Goal: Information Seeking & Learning: Learn about a topic

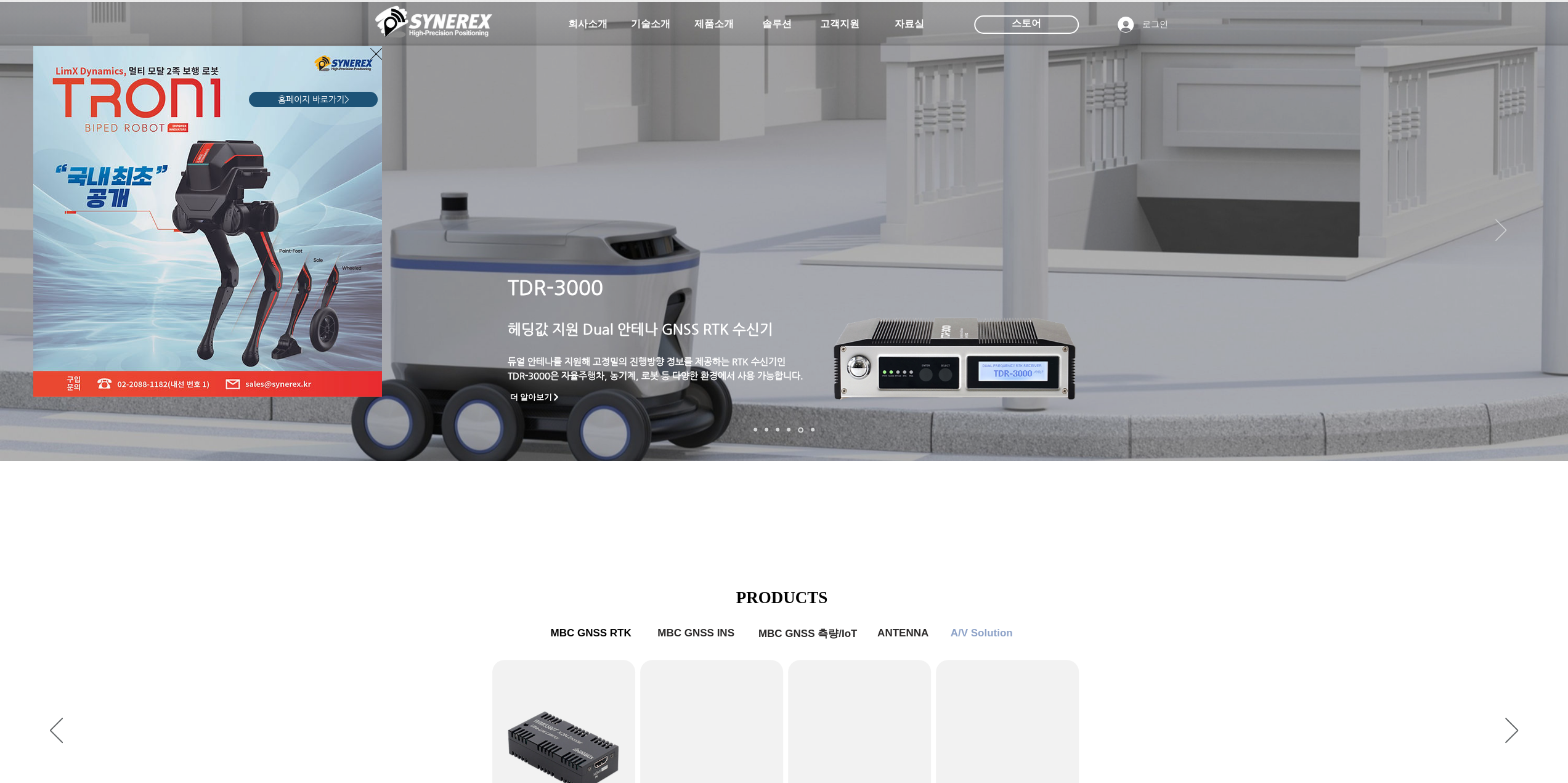
click at [280, 622] on div "LimX Dinamics" at bounding box center [784, 391] width 1568 height 783
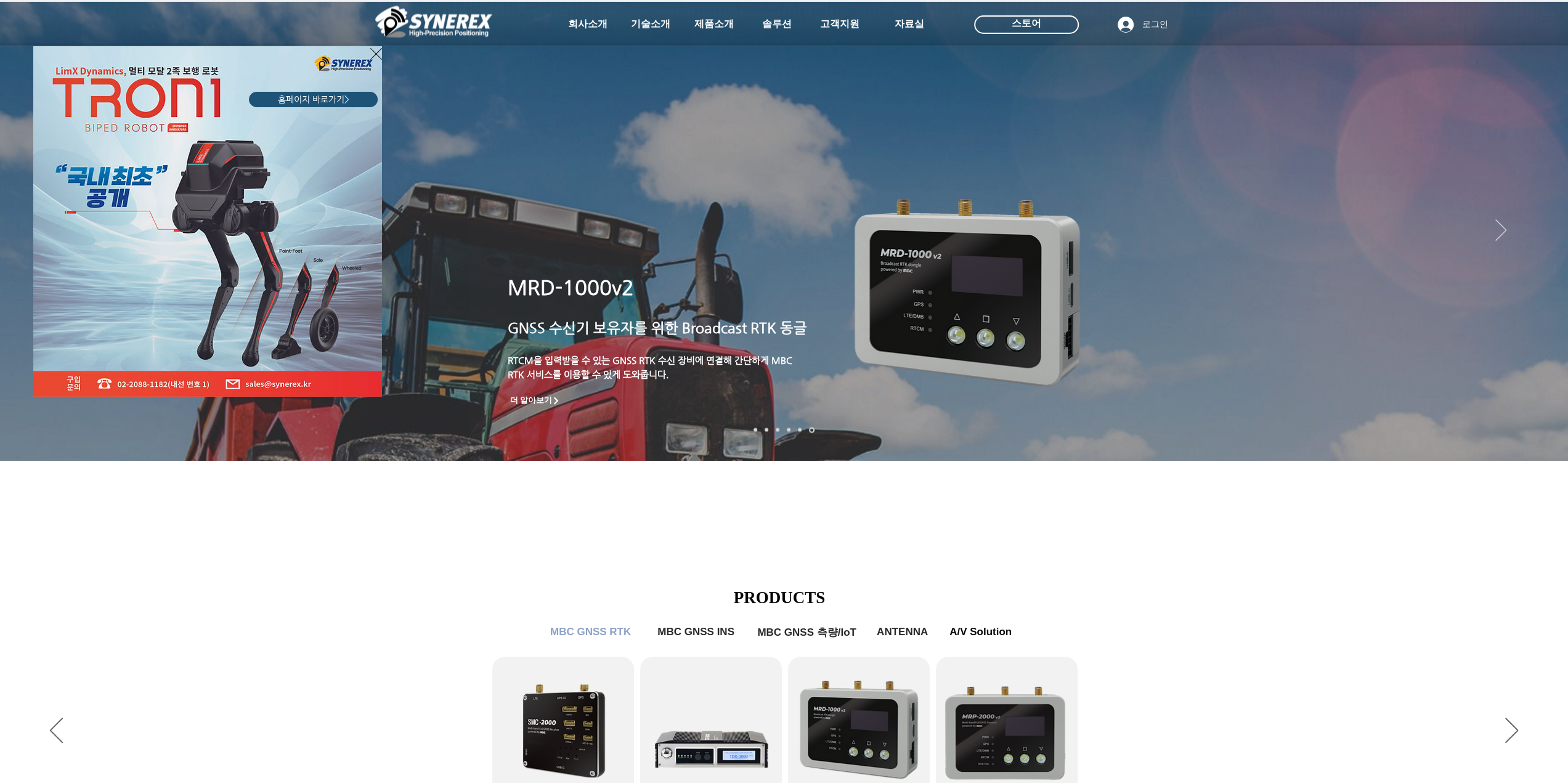
click at [375, 51] on icon "사이트로 돌아가기" at bounding box center [376, 53] width 12 height 15
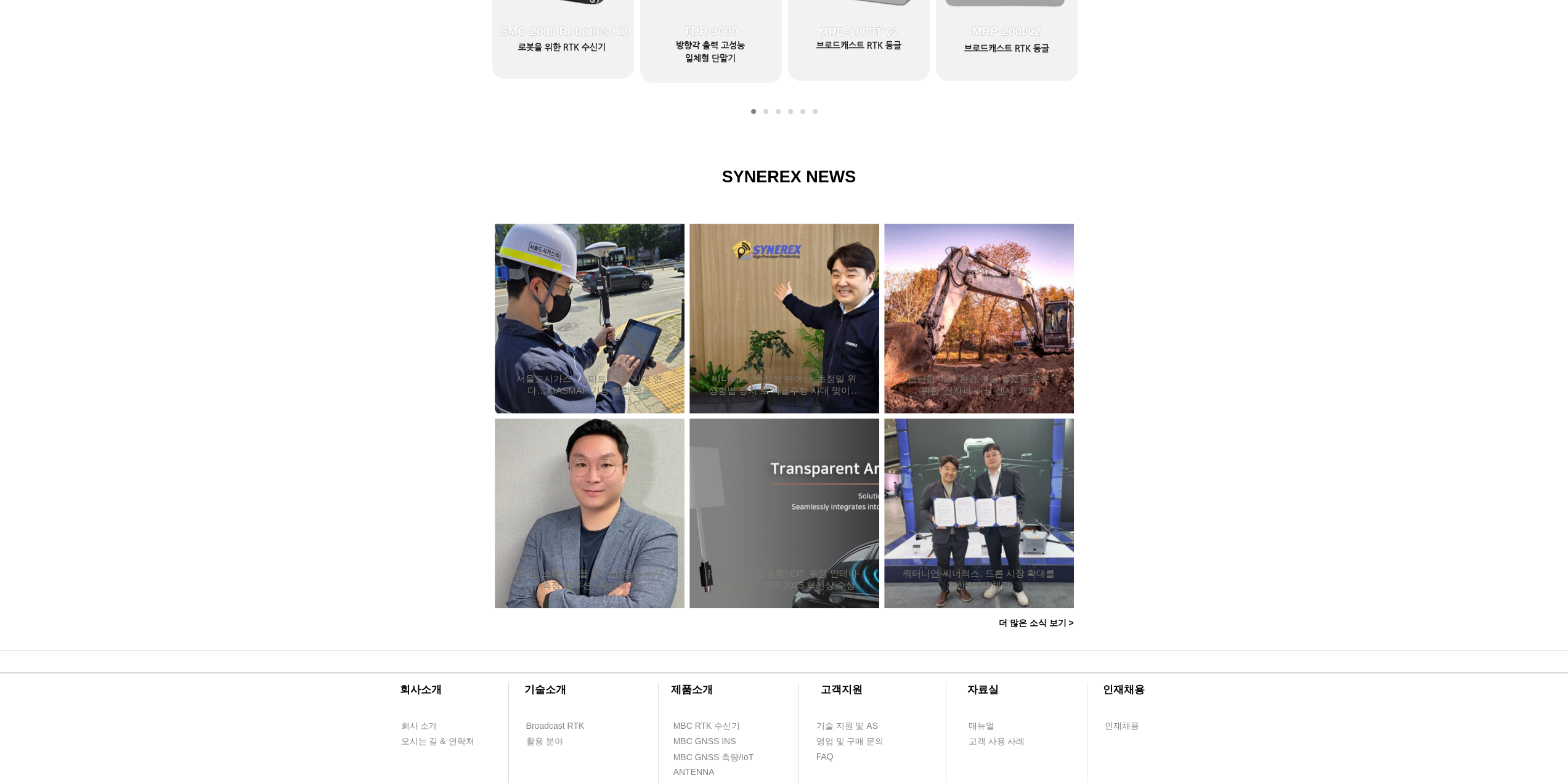
scroll to position [863, 0]
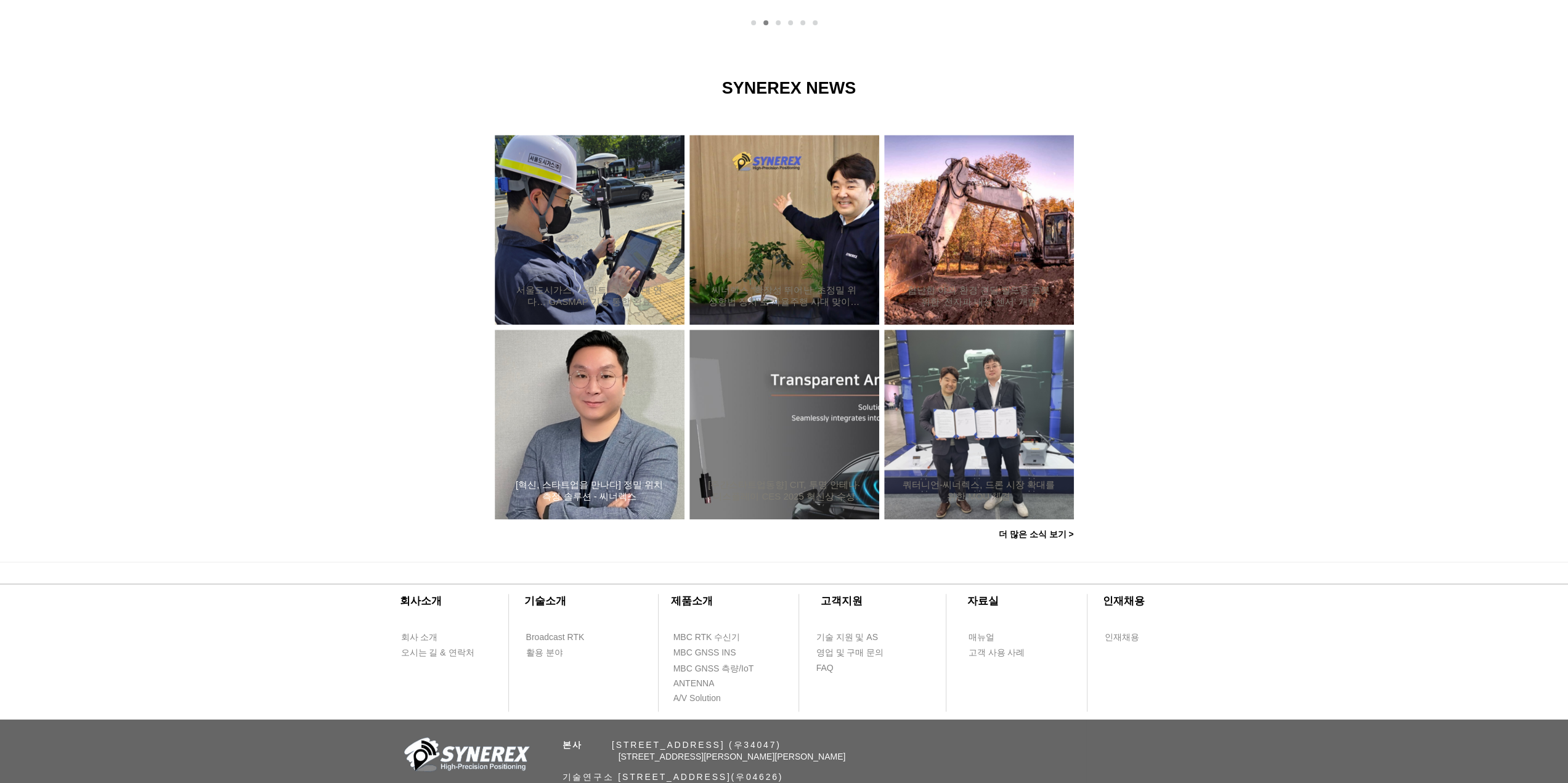
click at [571, 498] on h2 "[혁신, 스타트업을 만나다] 정밀 위치측정 솔루션 - 씨너렉스" at bounding box center [589, 491] width 152 height 23
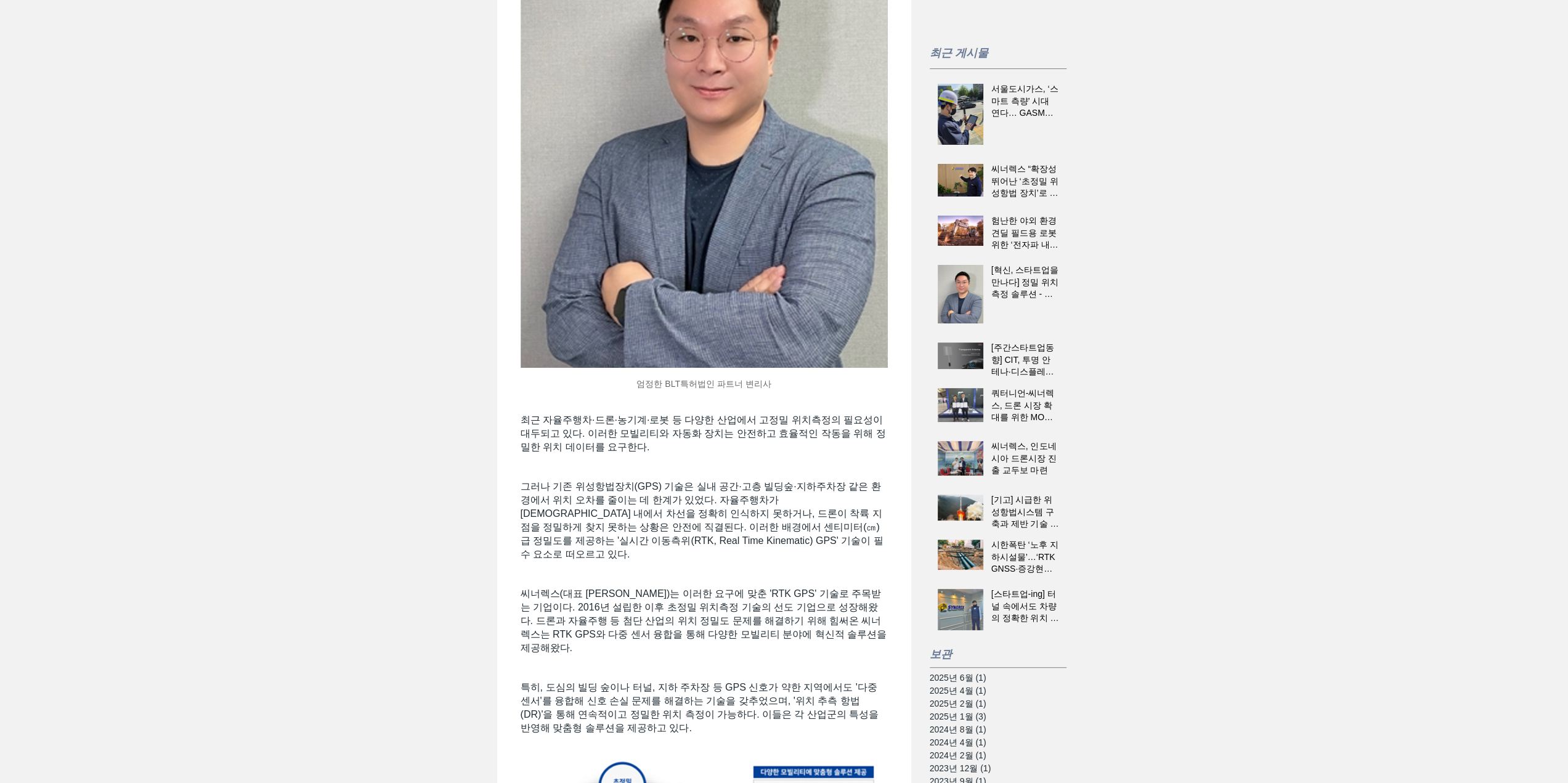
scroll to position [247, 0]
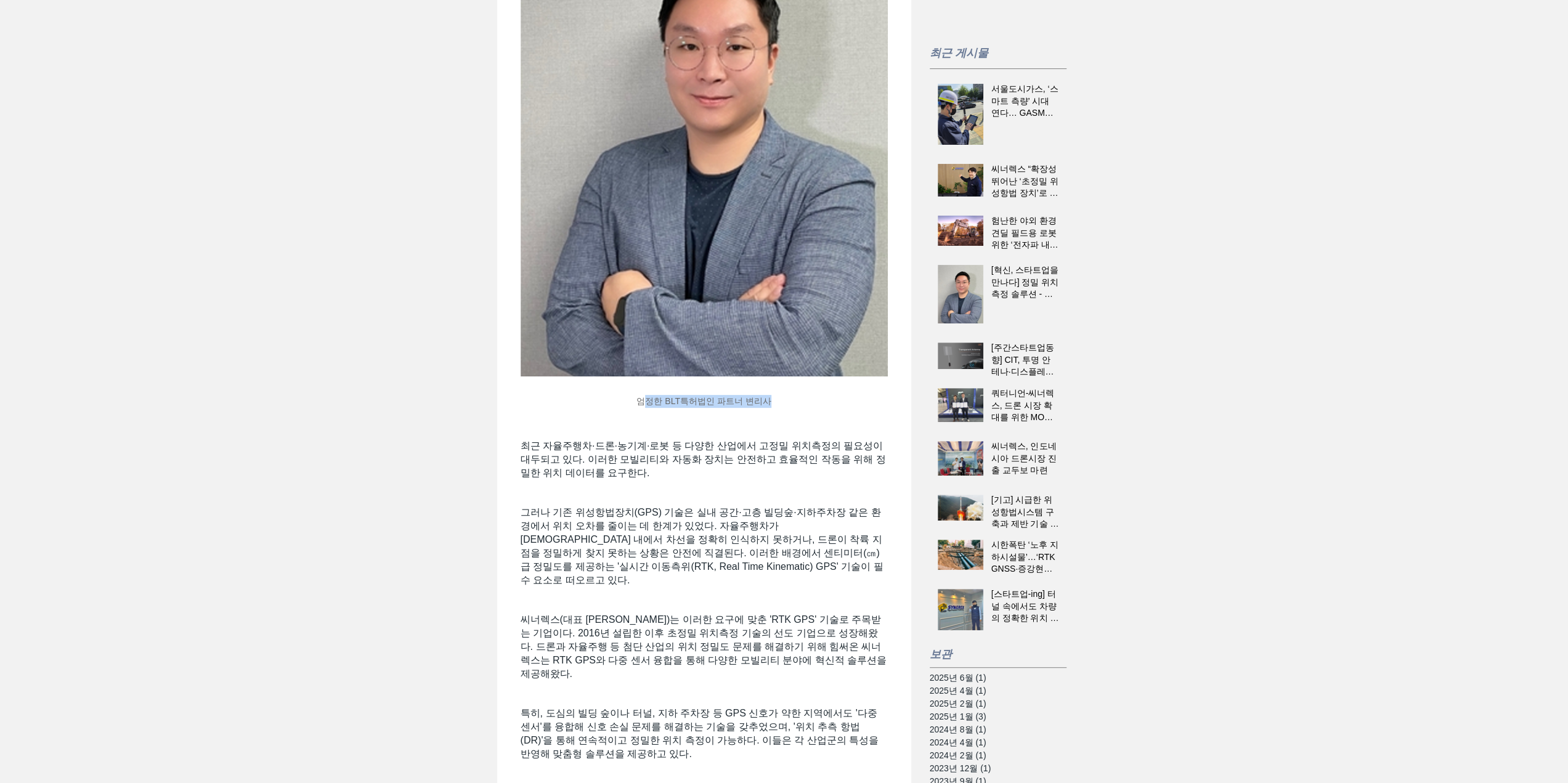
drag, startPoint x: 645, startPoint y: 434, endPoint x: 787, endPoint y: 440, distance: 142.1
click at [787, 418] on figcaption "엄정한 BLT특허법인 파트너 변리사" at bounding box center [704, 401] width 367 height 33
click at [712, 478] on span "최근 자율주행차·드론·농기계·로봇 등 다양한 산업에서 고정밀 위치측정의 필요성이 대두되고 있다. 이러한 모빌리티와 자동화 장치는 안전하고 효율…" at bounding box center [703, 459] width 366 height 37
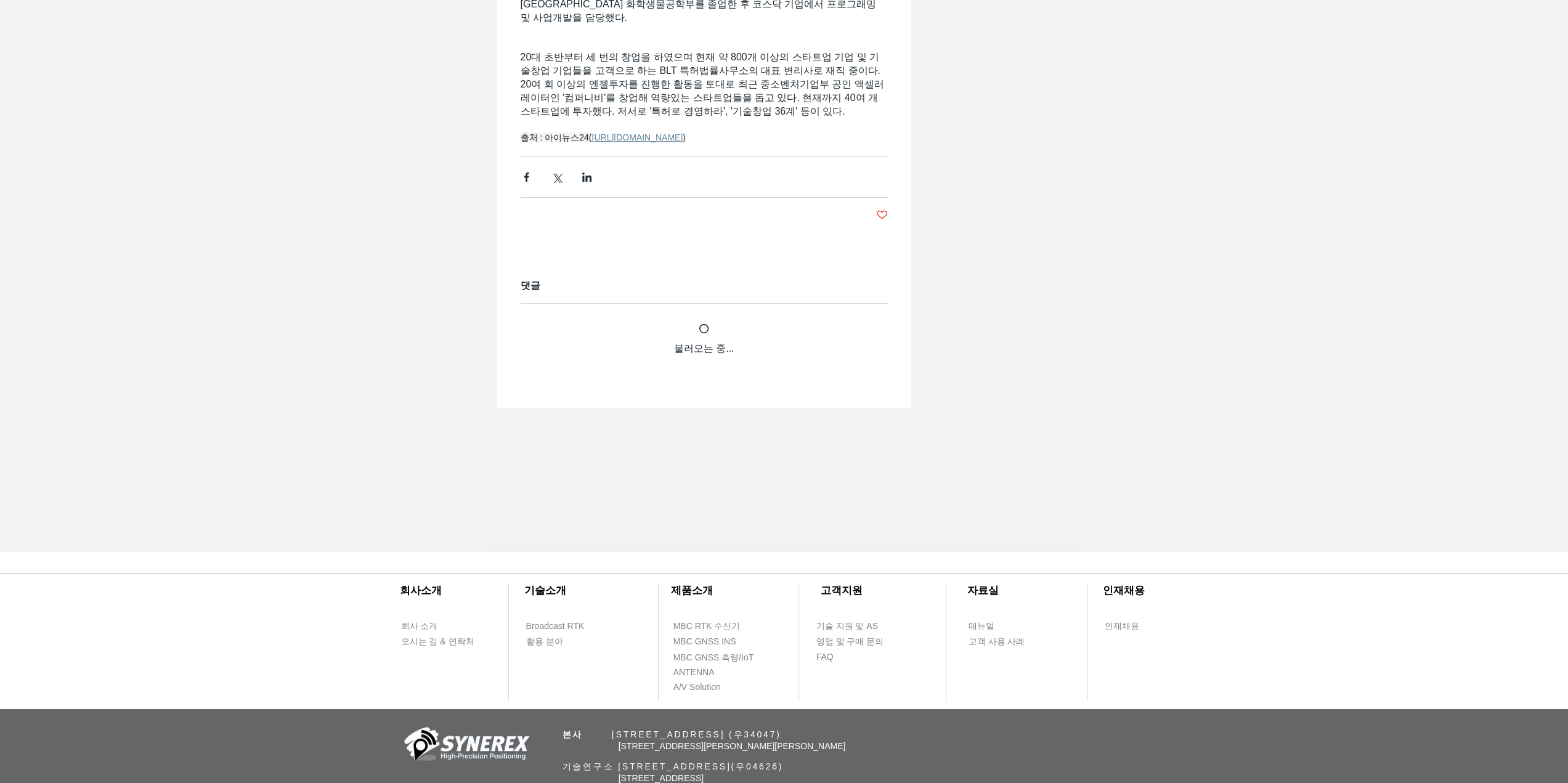
scroll to position [2879, 0]
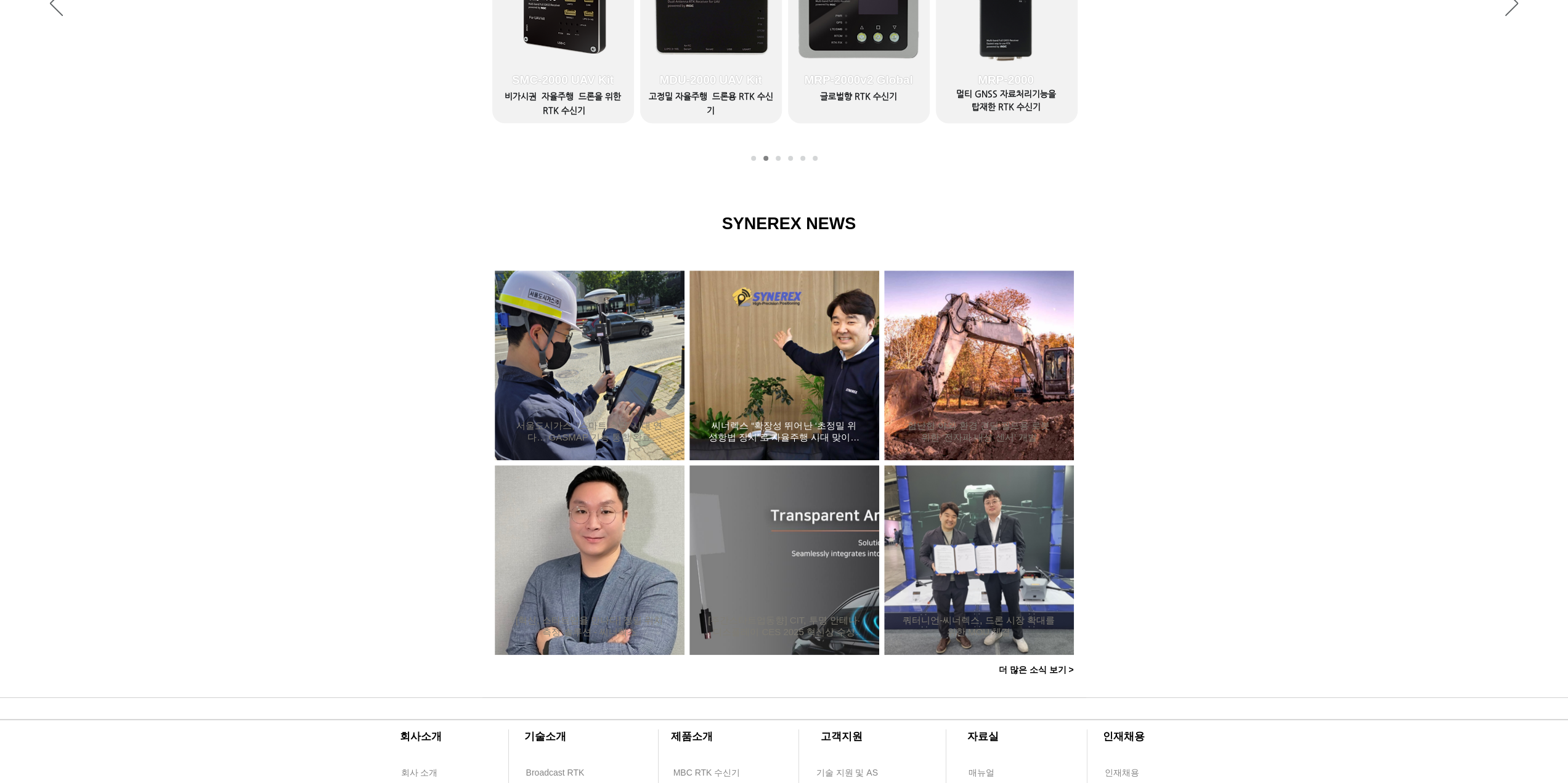
scroll to position [740, 0]
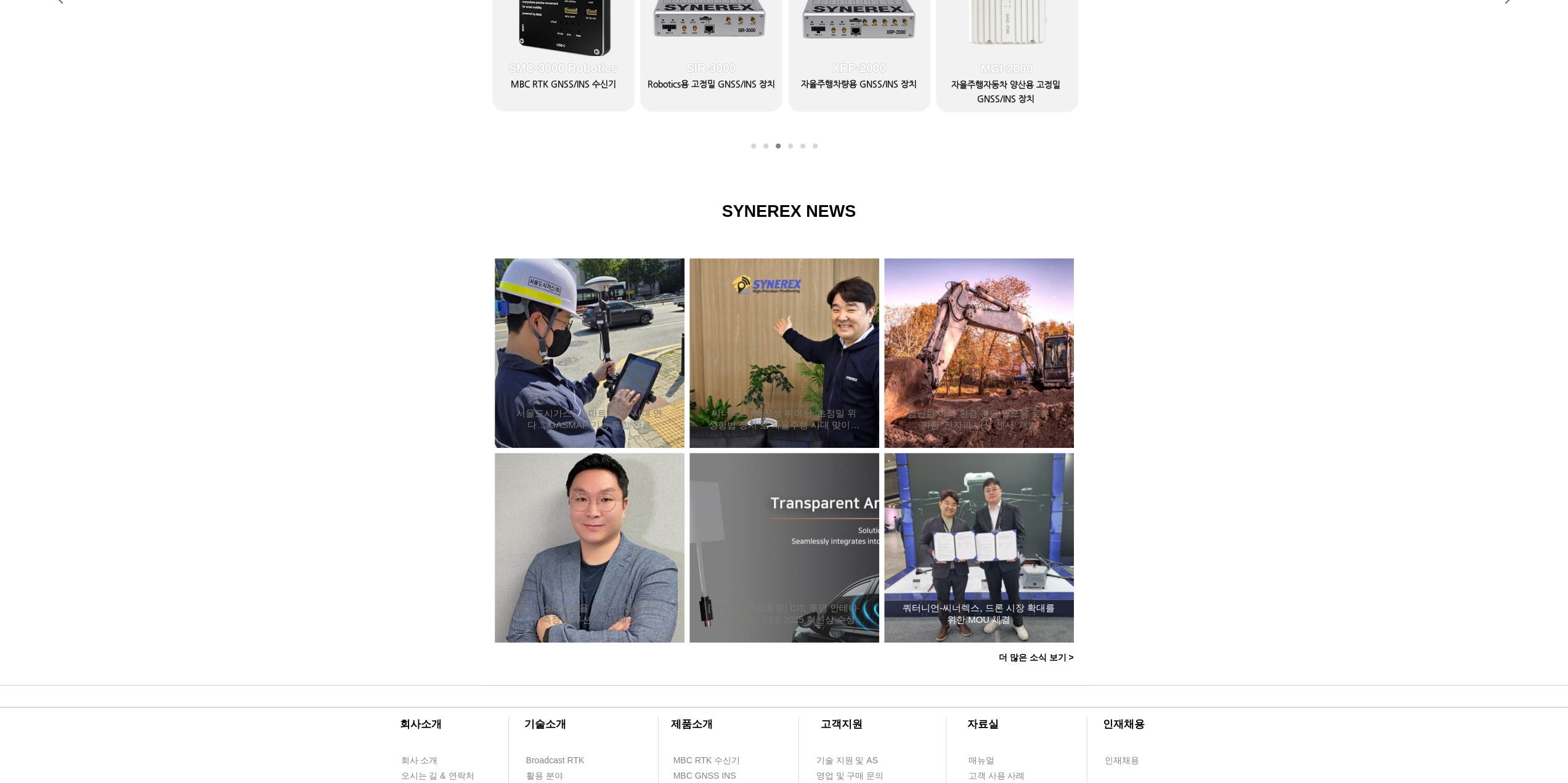
click at [947, 529] on div "쿼터니언-씨너렉스, 드론 시장 확대를 위한 MOU 체결" at bounding box center [978, 547] width 156 height 160
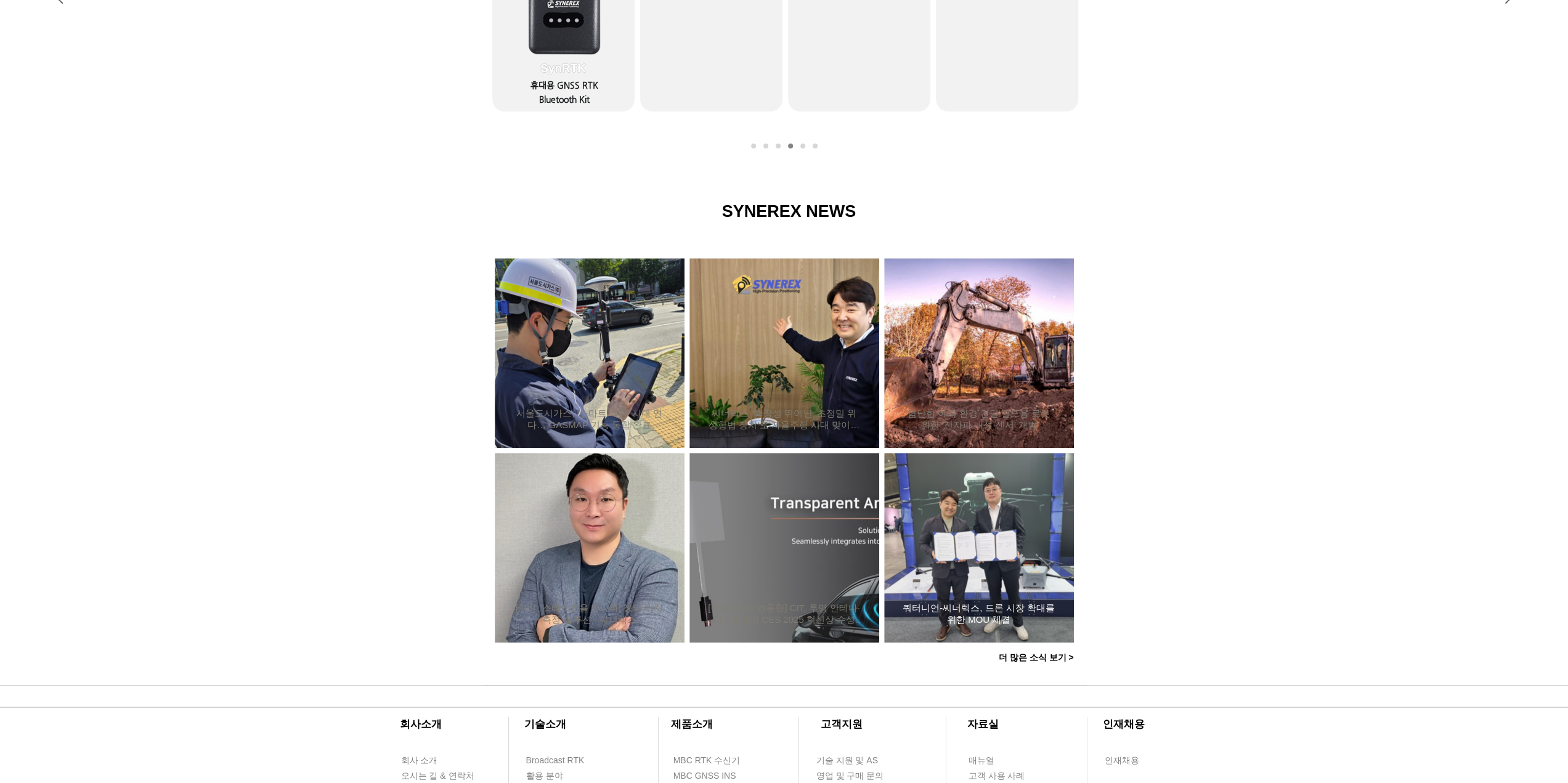
click at [945, 606] on h2 "쿼터니언-씨너렉스, 드론 시장 확대를 위한 MOU 체결" at bounding box center [978, 614] width 152 height 23
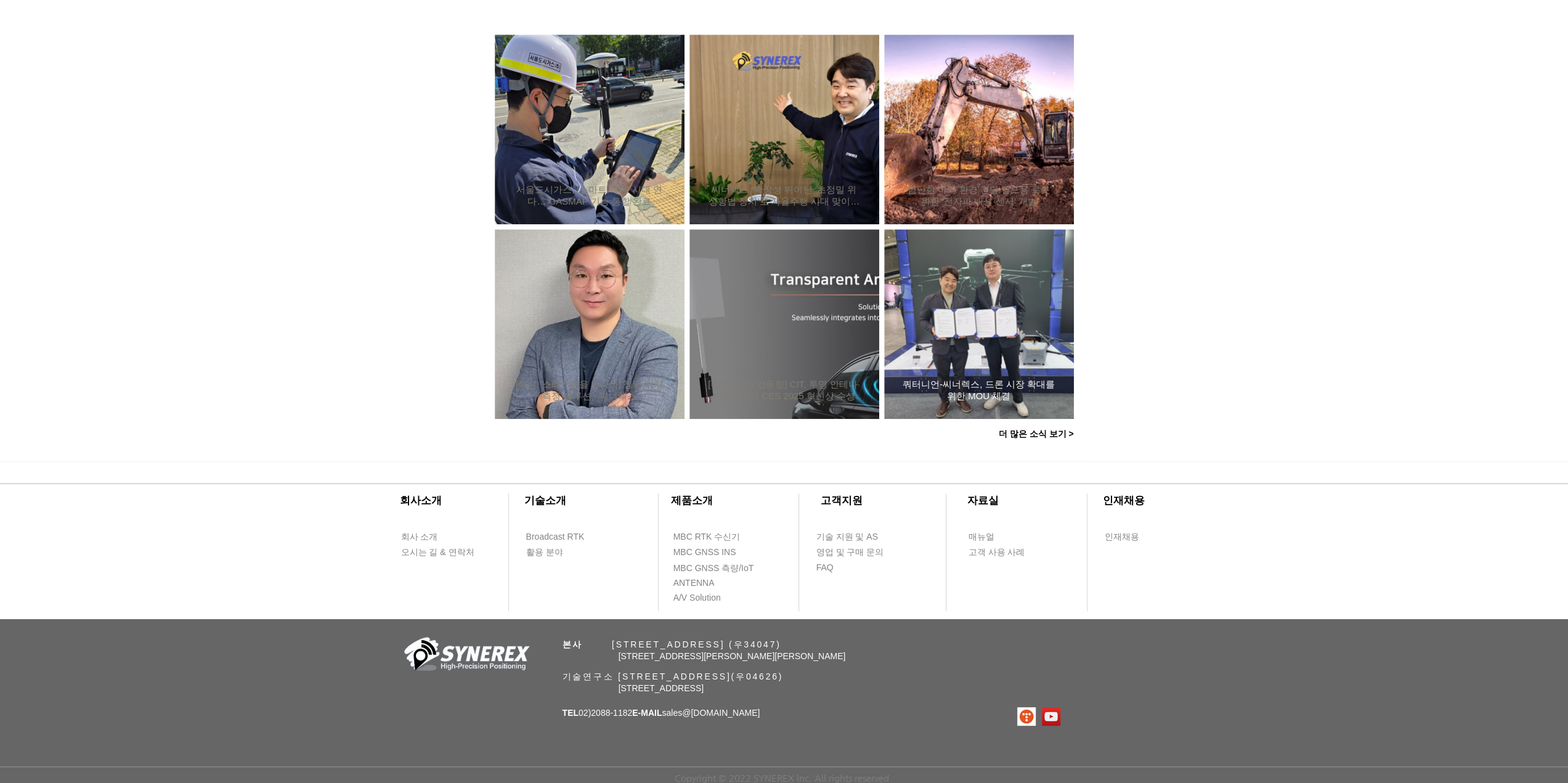
scroll to position [965, 0]
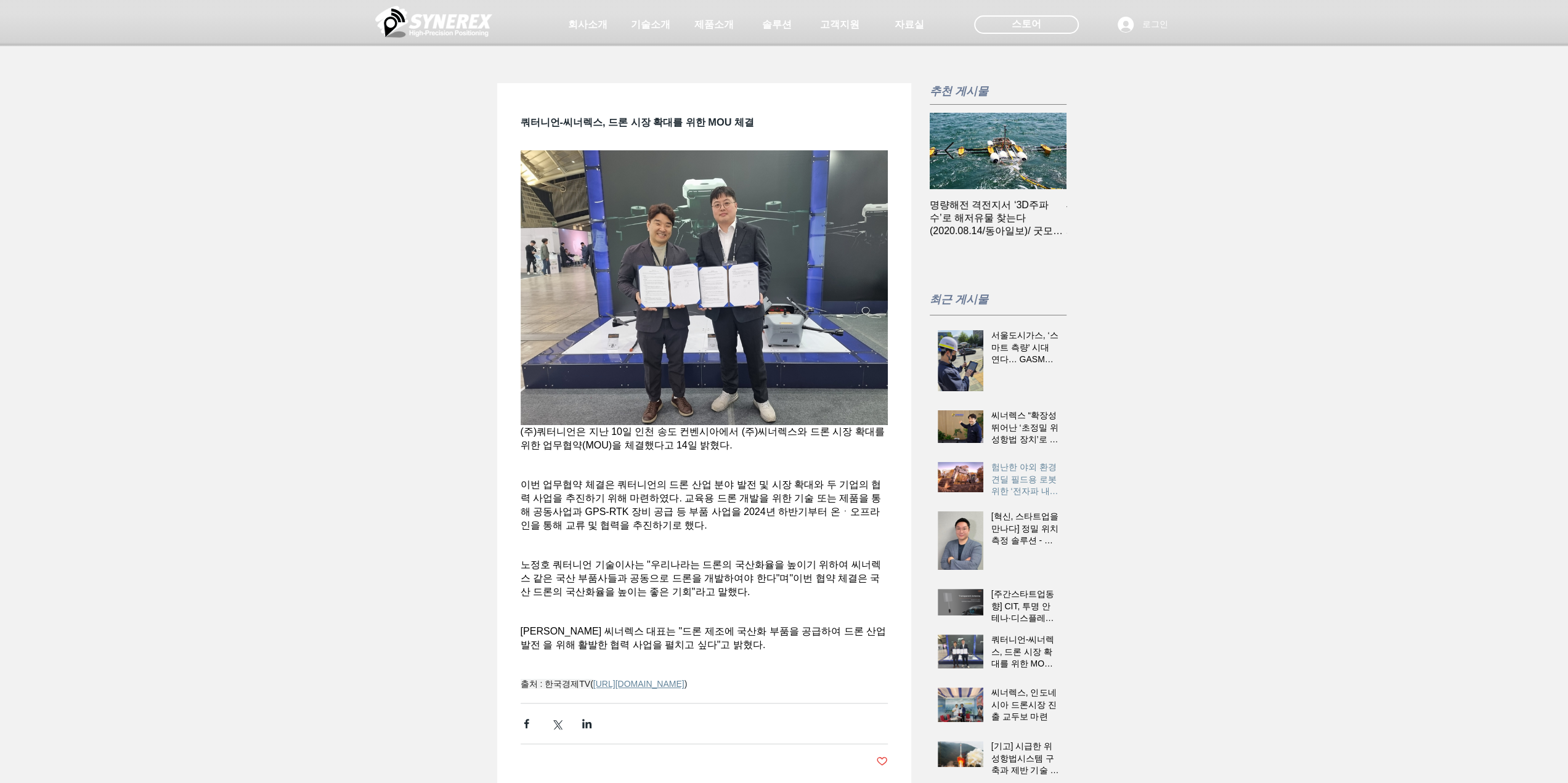
scroll to position [0, 137]
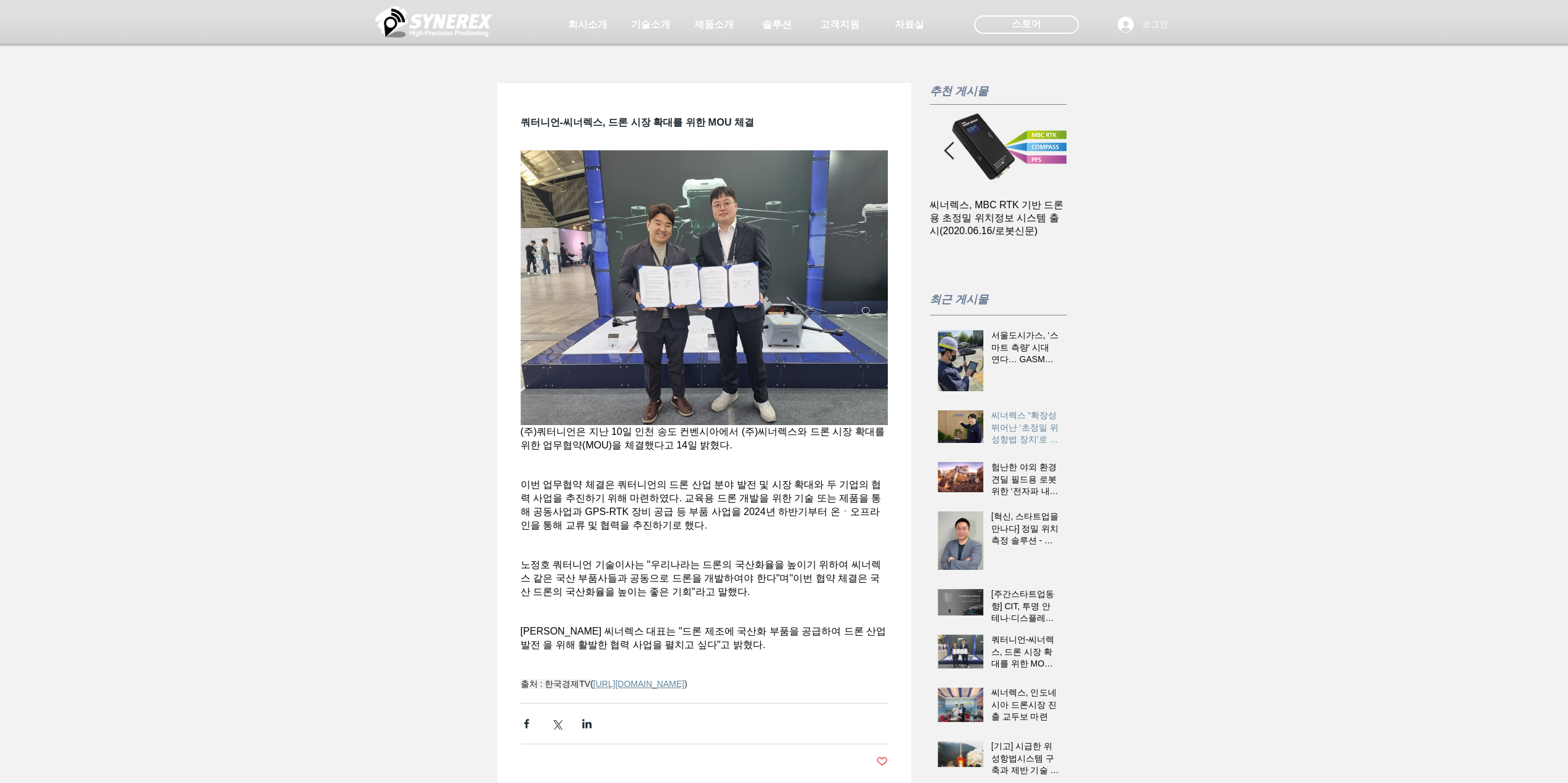
click at [1014, 422] on h2 "씨너렉스 “확장성 뛰어난 ‘초정밀 위성항법 장치’로 자율주행 시대 맞이할 것”" at bounding box center [1025, 428] width 67 height 36
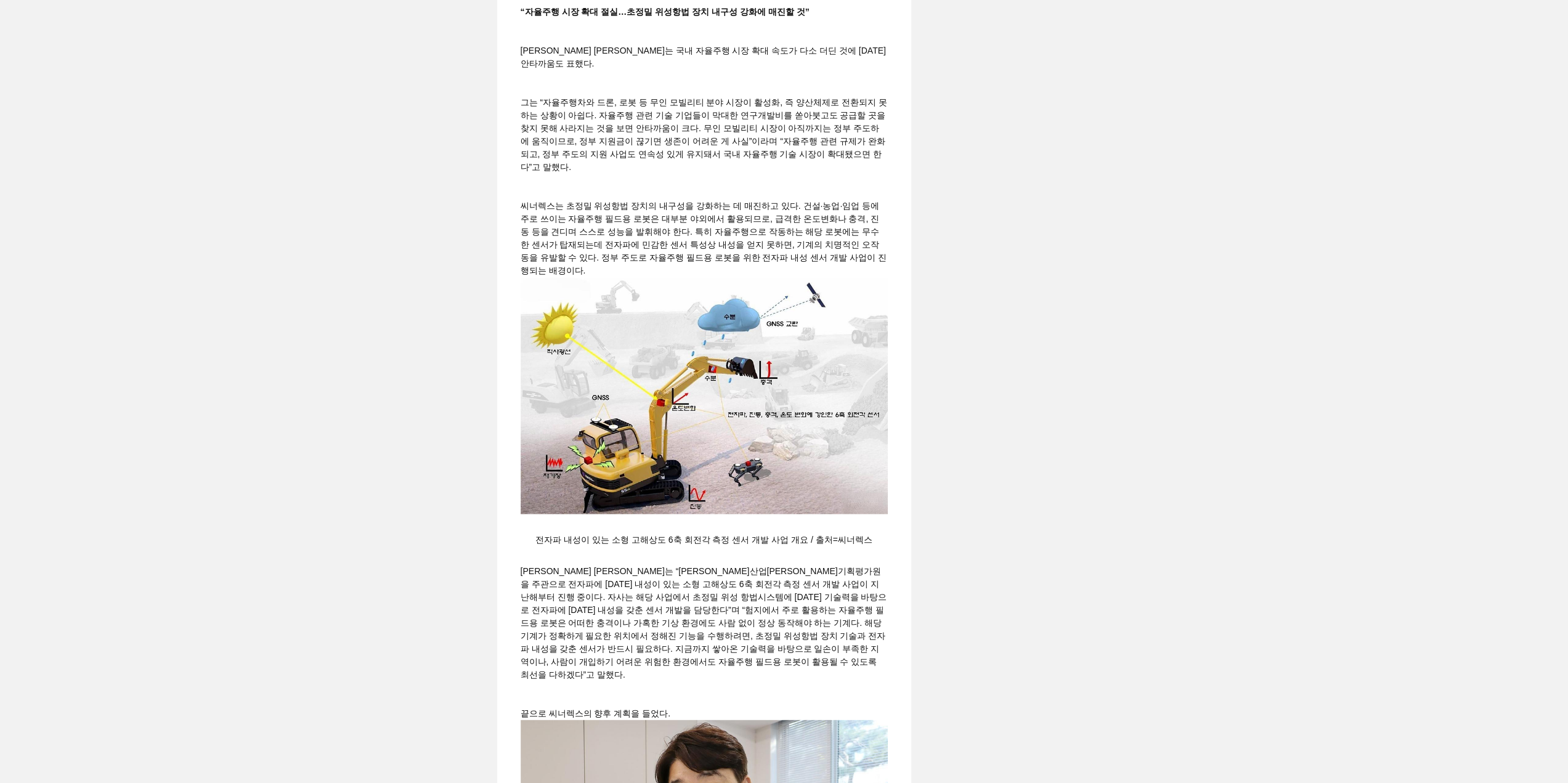
scroll to position [1972, 0]
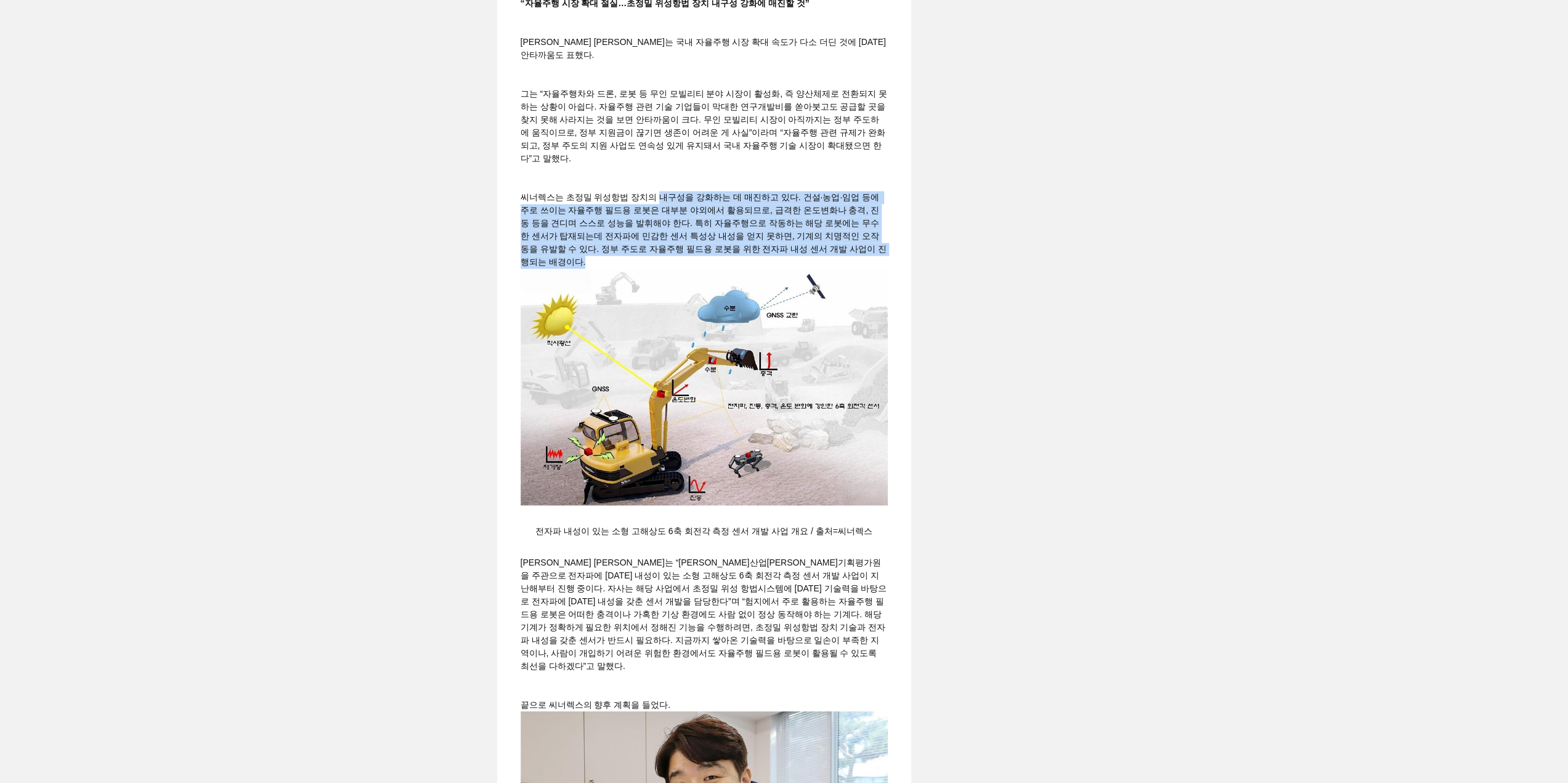
drag, startPoint x: 660, startPoint y: 317, endPoint x: 676, endPoint y: 381, distance: 66.0
click at [676, 268] on span "씨너렉스는 초정밀 위성항법 장치의 내구성을 강화하는 데 매진하고 있다. 건설·농업·임업 등에 주로 쓰이는 자율주행 필드용 로봇은 대부분 야외에…" at bounding box center [704, 229] width 367 height 78
click at [672, 267] on span "씨너렉스는 초정밀 위성항법 장치의 내구성을 강화하는 데 매진하고 있다. 건설·농업·임업 등에 주로 쓰이는 자율주행 필드용 로봇은 대부분 야외에…" at bounding box center [703, 230] width 366 height 75
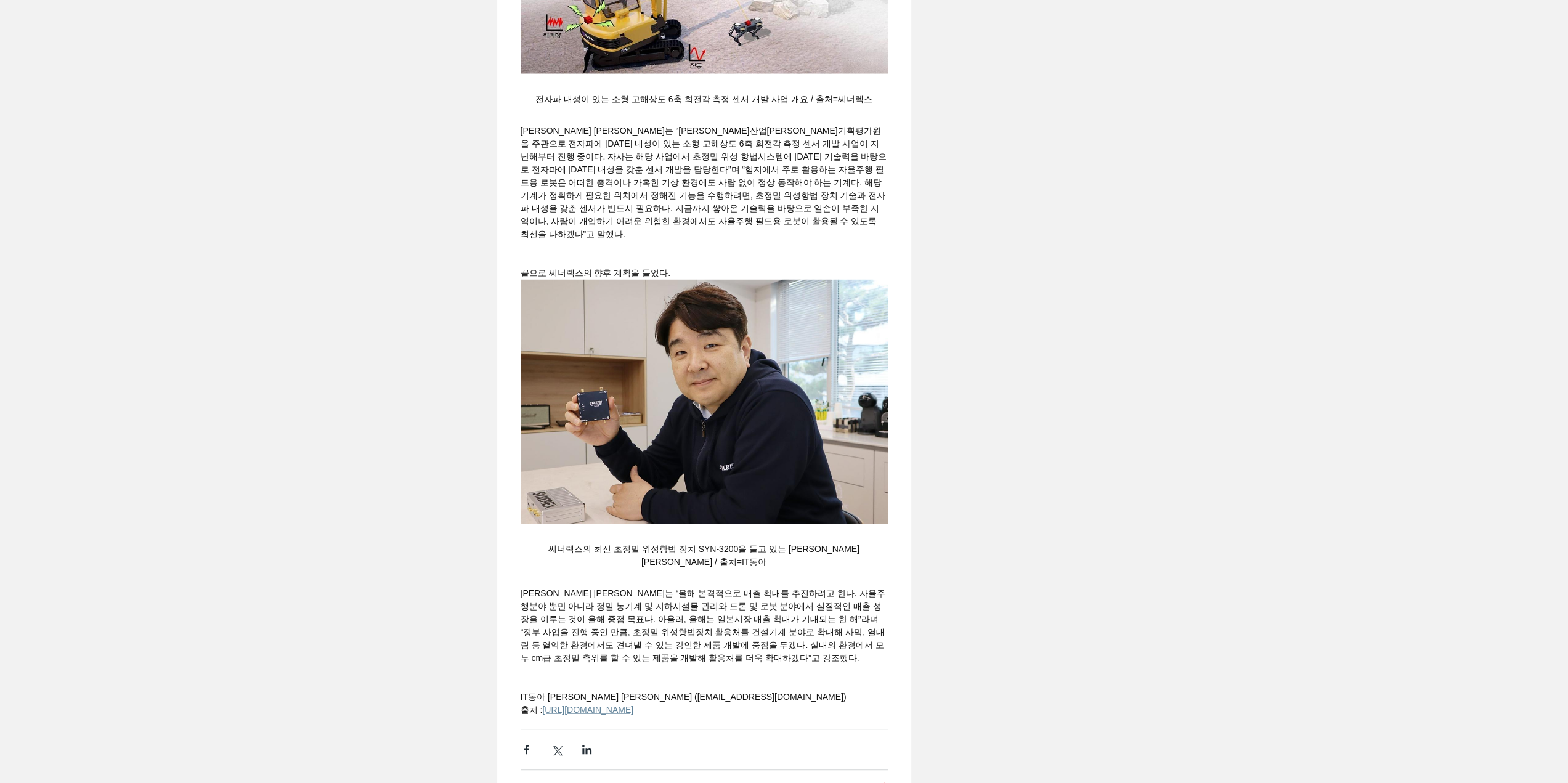
scroll to position [2650, 0]
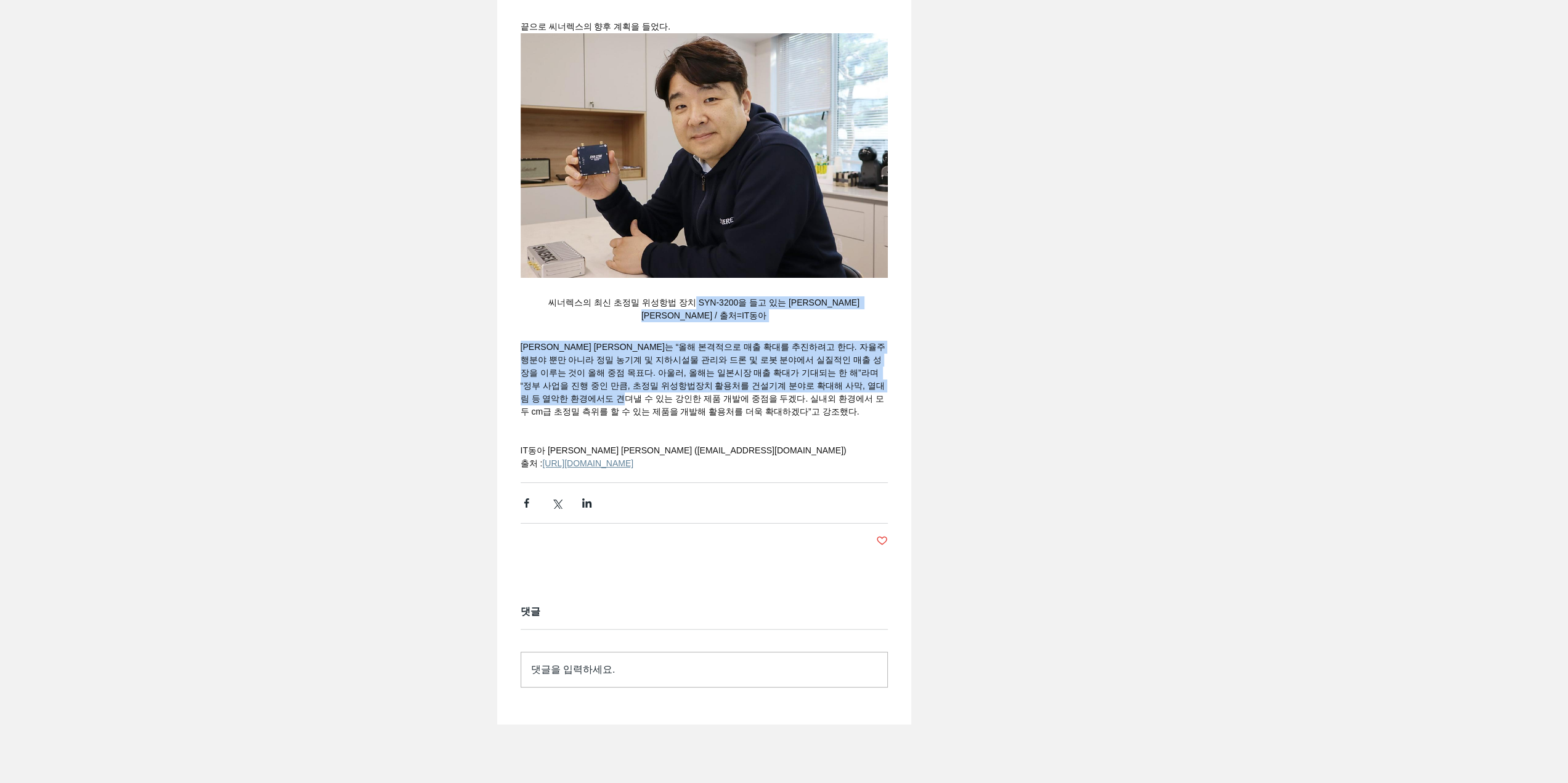
drag, startPoint x: 678, startPoint y: 412, endPoint x: 705, endPoint y: 494, distance: 86.3
click at [664, 416] on span "[PERSON_NAME] [PERSON_NAME]는 “올해 본격적으로 매출 확대를 추진하려고 한다. 자율주행분야 뿐만 아니라 정밀 농기계 및 …" at bounding box center [703, 380] width 365 height 75
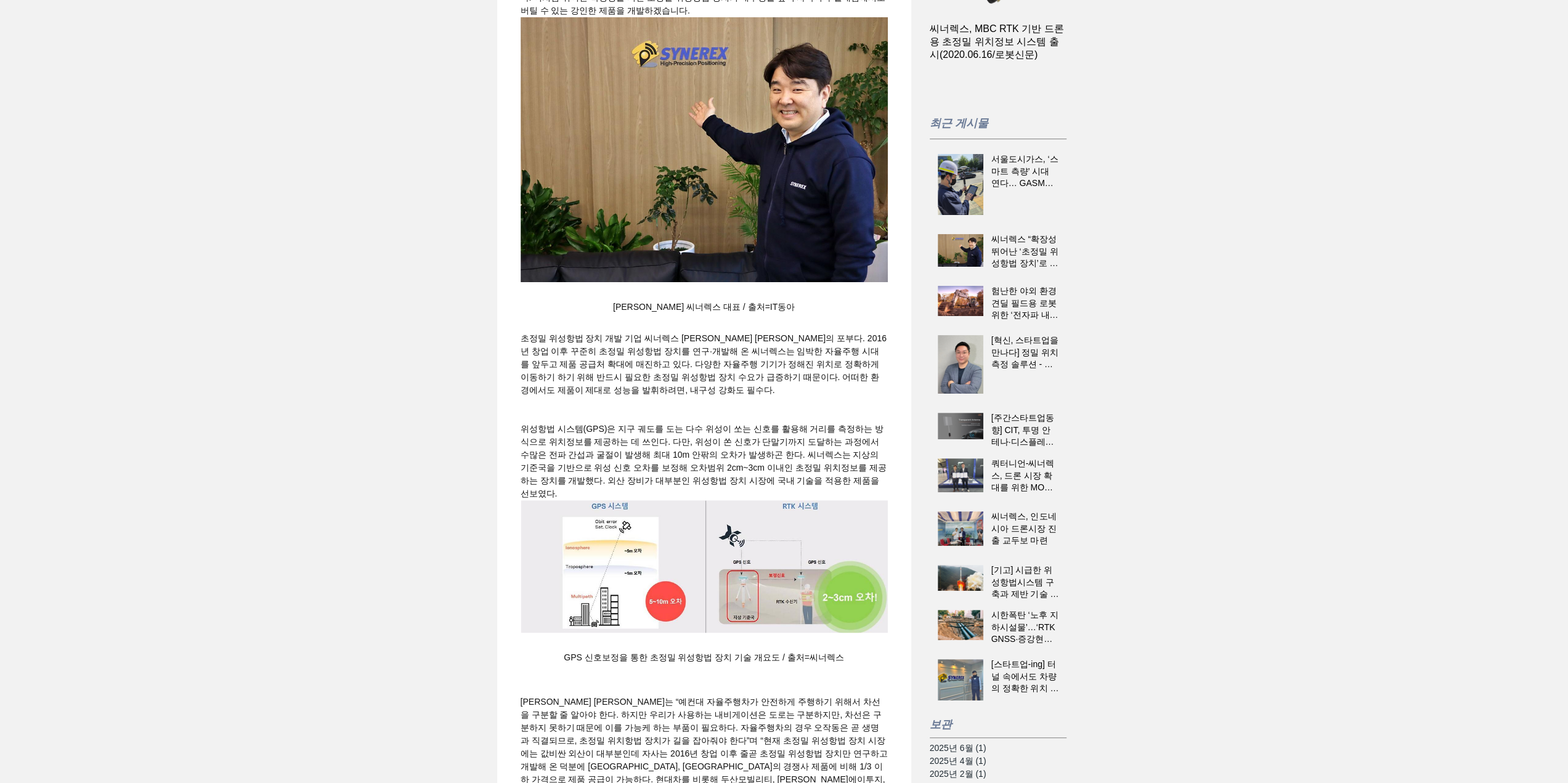
scroll to position [0, 0]
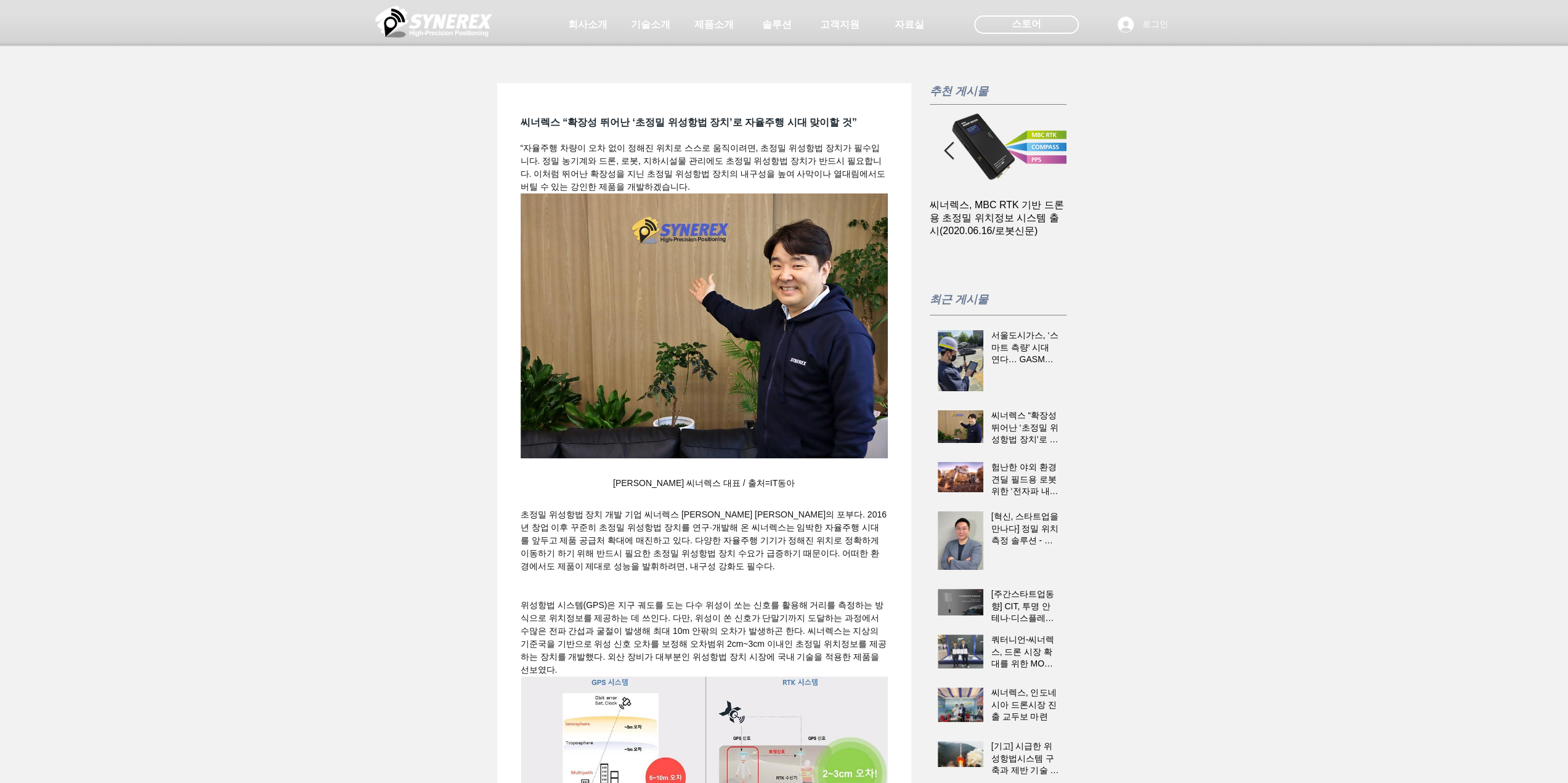
click at [449, 33] on img at bounding box center [433, 22] width 117 height 37
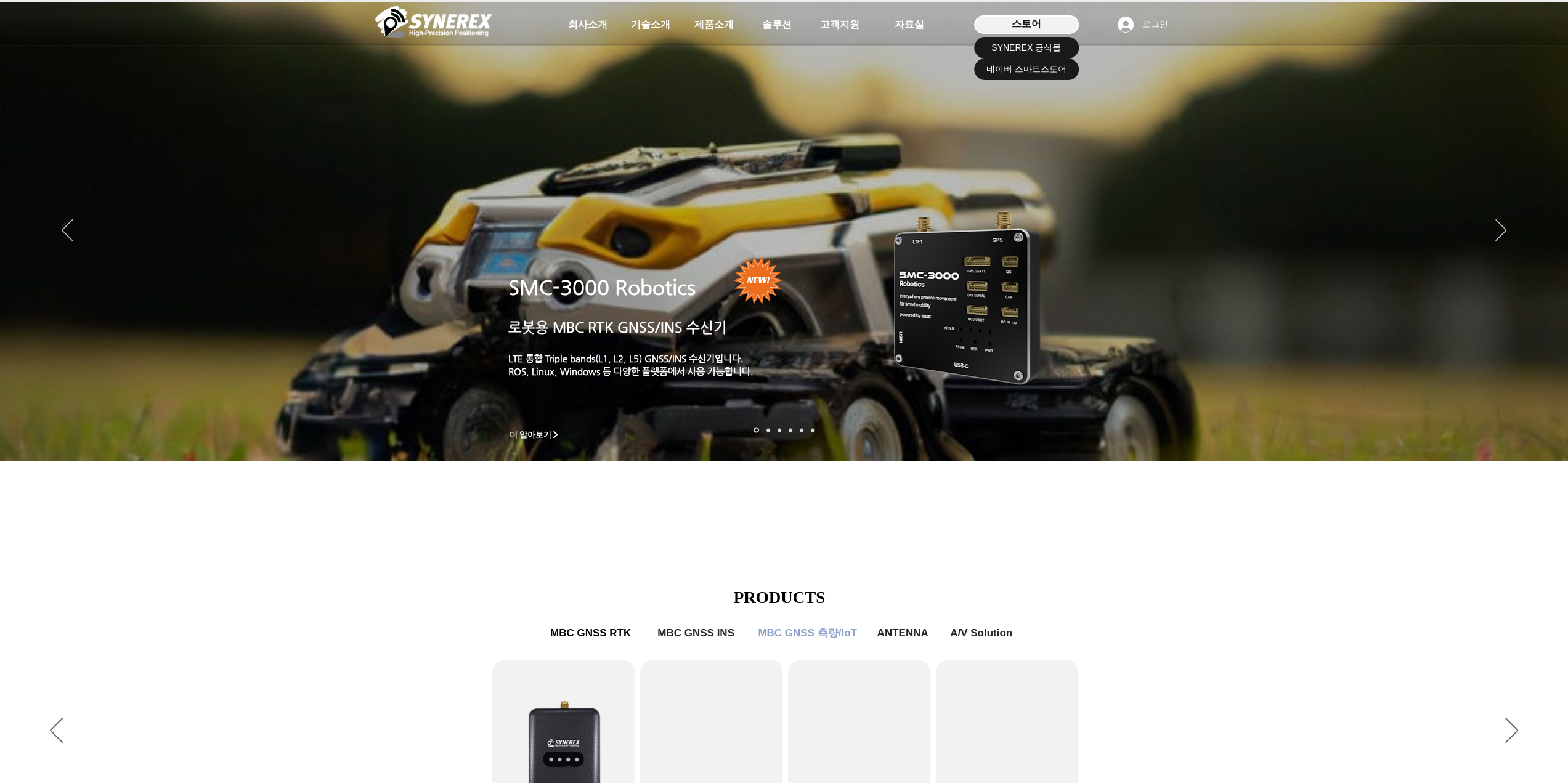
click at [994, 20] on div "스토어" at bounding box center [1027, 24] width 105 height 19
click at [1000, 50] on span "SYNEREX 공식몰" at bounding box center [1026, 48] width 69 height 12
